Goal: Information Seeking & Learning: Learn about a topic

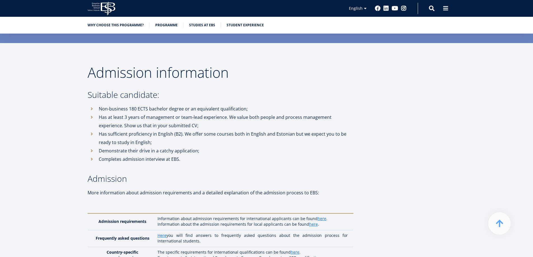
scroll to position [1426, 0]
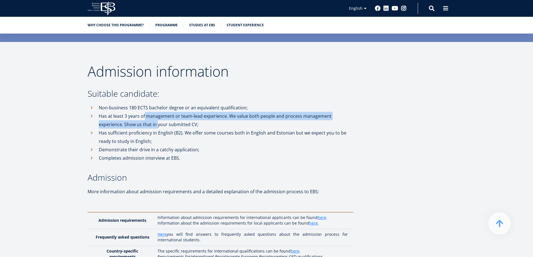
drag, startPoint x: 144, startPoint y: 98, endPoint x: 193, endPoint y: 108, distance: 50.2
click at [157, 112] on li "Has at least 3 years of management or team-lead experience. We value both peopl…" at bounding box center [221, 120] width 266 height 17
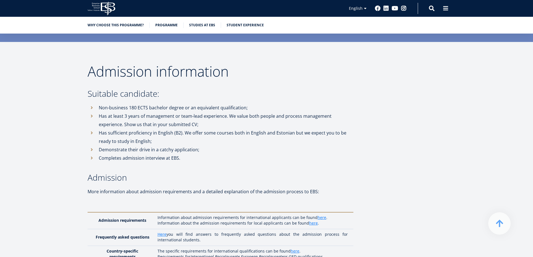
click at [193, 112] on li "Has at least 3 years of management or team-lead experience. We value both peopl…" at bounding box center [221, 120] width 266 height 17
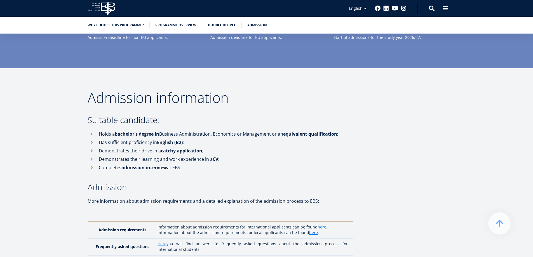
scroll to position [1566, 0]
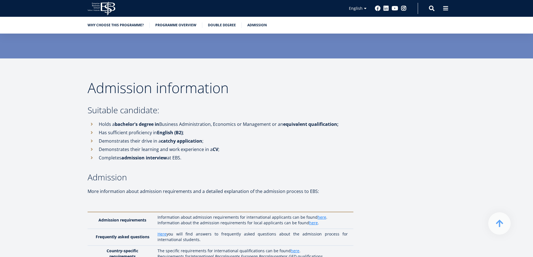
drag, startPoint x: 219, startPoint y: 136, endPoint x: 203, endPoint y: 143, distance: 17.0
click at [183, 141] on ul "Holds a bachelor's degree in Business Administration, Economics or Management o…" at bounding box center [221, 141] width 266 height 42
click at [204, 153] on li "Completes admission interview at EBS." at bounding box center [221, 157] width 266 height 8
click at [205, 153] on li "Completes admission interview at EBS." at bounding box center [221, 157] width 266 height 8
